Goal: Task Accomplishment & Management: Use online tool/utility

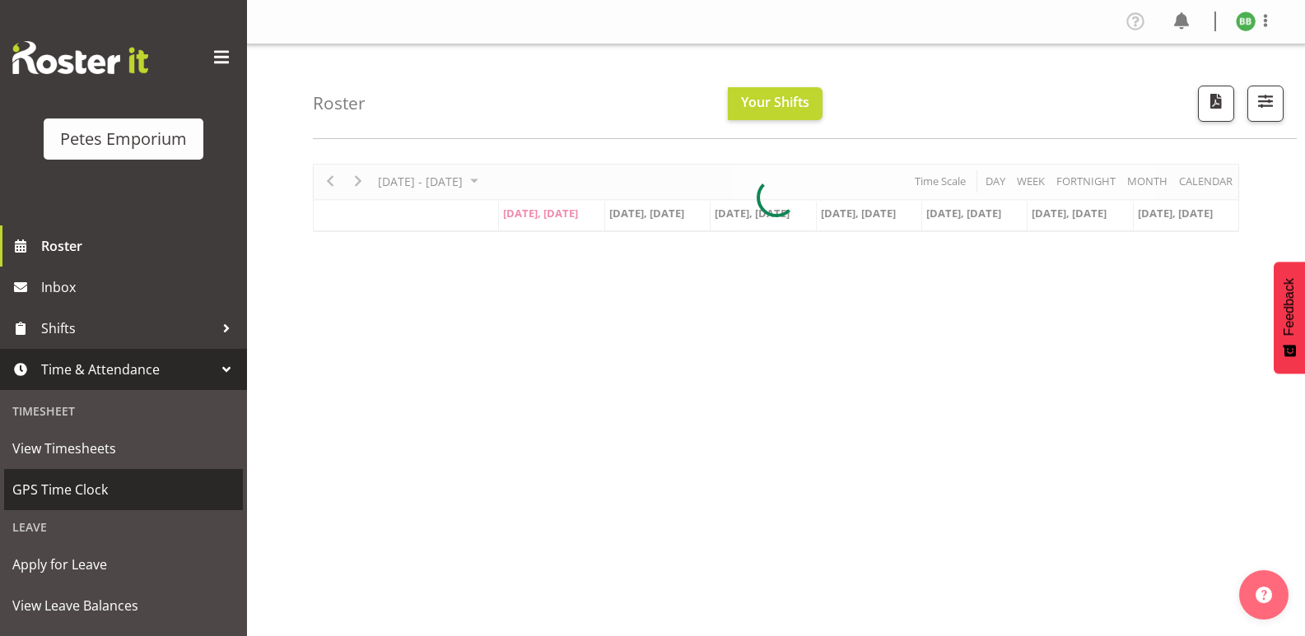
click at [127, 509] on link "GPS Time Clock" at bounding box center [123, 489] width 239 height 41
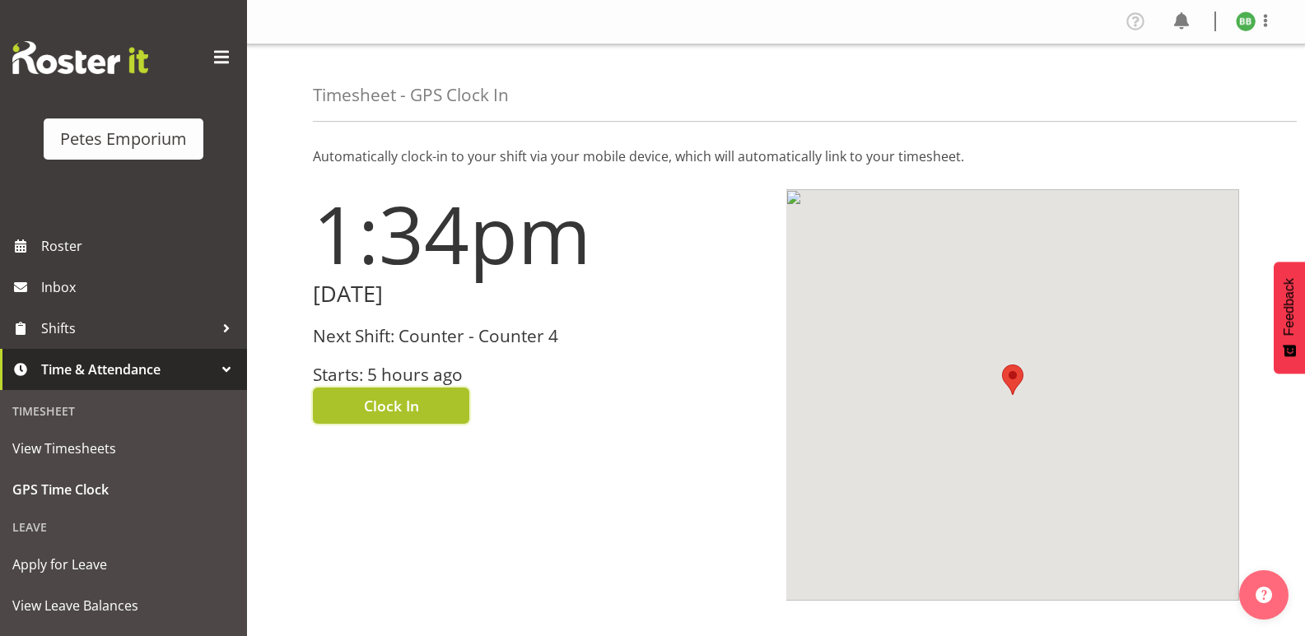
click at [405, 403] on span "Clock In" at bounding box center [391, 405] width 55 height 21
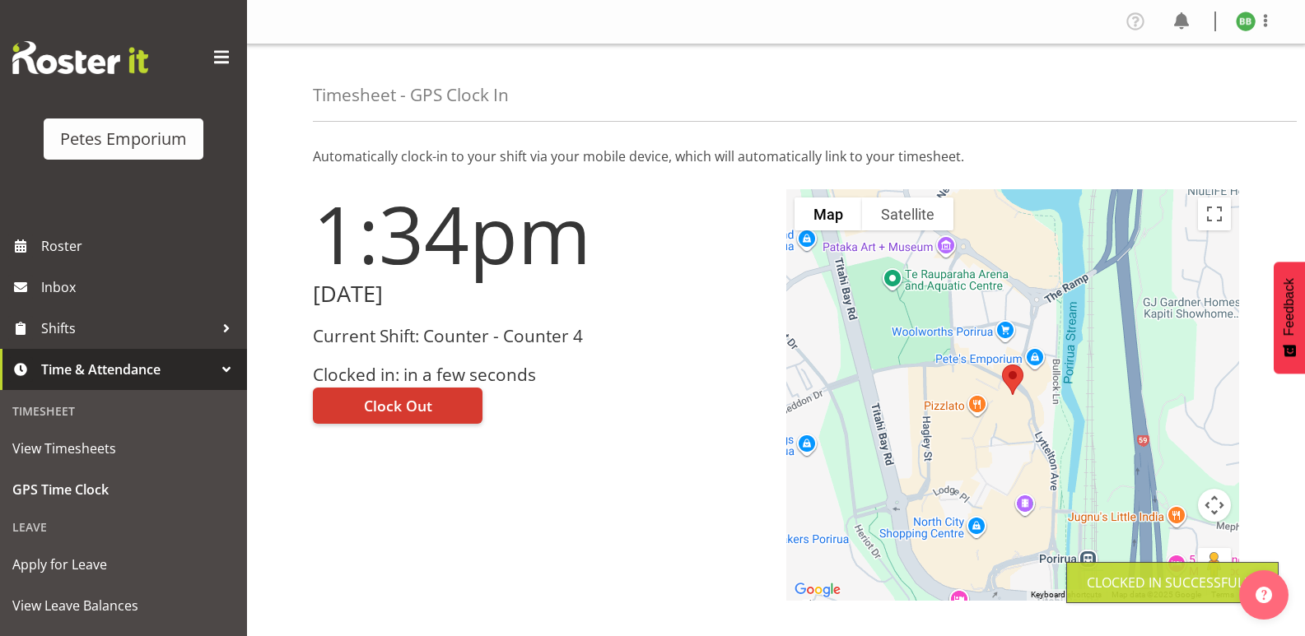
click at [1247, 30] on img at bounding box center [1246, 22] width 20 height 20
click at [1186, 81] on link "Log Out" at bounding box center [1196, 87] width 158 height 30
